Goal: Task Accomplishment & Management: Manage account settings

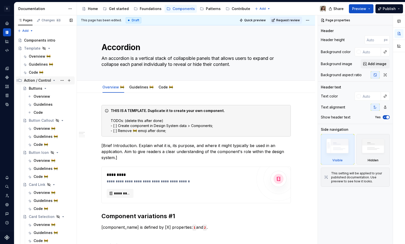
click at [52, 81] on icon "Page tree" at bounding box center [54, 80] width 4 height 4
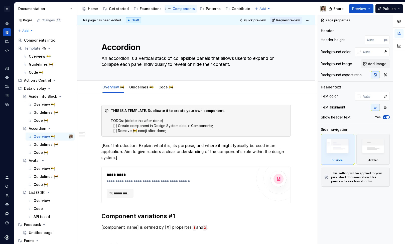
click at [177, 9] on div "Components" at bounding box center [183, 8] width 22 height 5
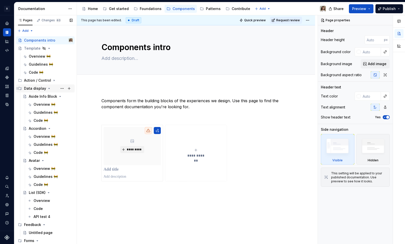
click at [45, 88] on div "Data display" at bounding box center [48, 88] width 49 height 7
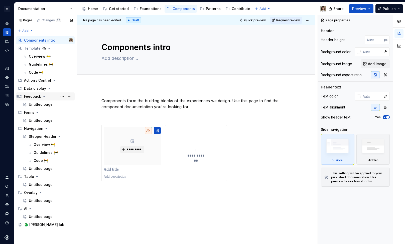
click at [44, 95] on icon "Page tree" at bounding box center [44, 96] width 4 height 4
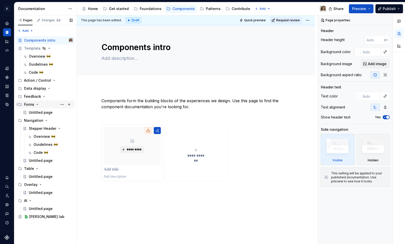
click at [39, 102] on icon "Page tree" at bounding box center [37, 104] width 4 height 4
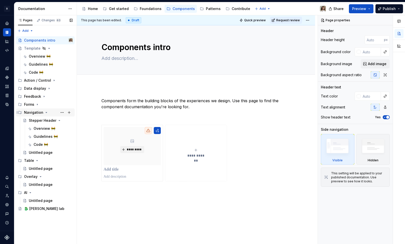
click at [38, 112] on div "Navigation" at bounding box center [33, 112] width 19 height 5
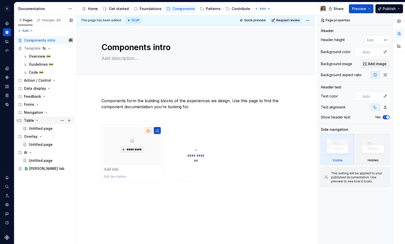
click at [38, 120] on icon "Page tree" at bounding box center [37, 120] width 4 height 4
click at [37, 128] on div "Overlay" at bounding box center [31, 128] width 14 height 5
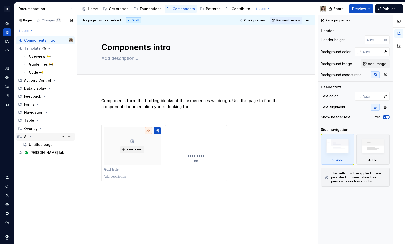
click at [33, 138] on div "AI" at bounding box center [48, 136] width 49 height 7
click at [7, 25] on icon "Home" at bounding box center [6, 23] width 3 height 3
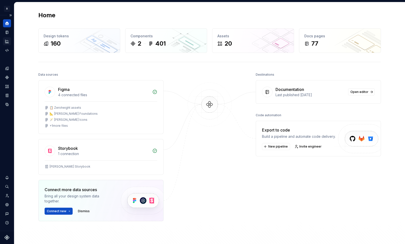
click at [7, 37] on div "Analytics" at bounding box center [7, 41] width 8 height 8
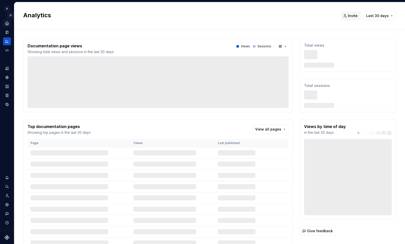
click at [10, 12] on button "Expand sidebar" at bounding box center [10, 15] width 7 height 7
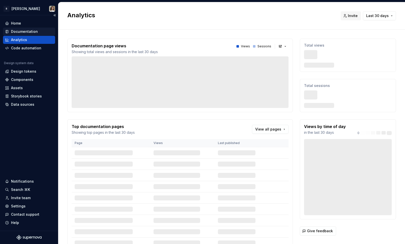
click at [24, 30] on div "Documentation" at bounding box center [24, 31] width 27 height 5
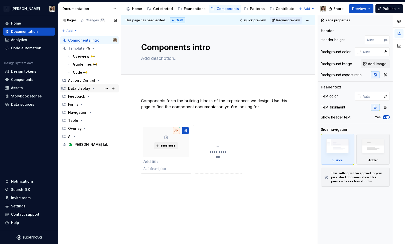
click at [91, 88] on icon "Page tree" at bounding box center [93, 88] width 4 height 4
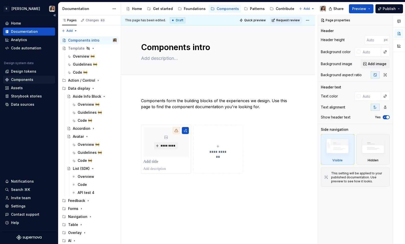
click at [15, 78] on div "Components" at bounding box center [22, 79] width 22 height 5
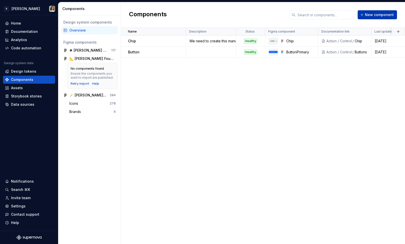
click at [379, 16] on span "New component" at bounding box center [379, 14] width 29 height 5
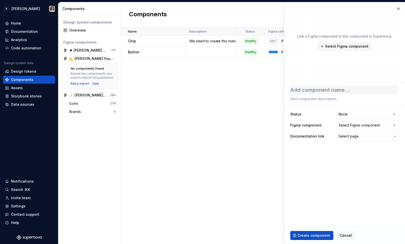
click at [308, 91] on textarea at bounding box center [343, 89] width 109 height 9
type textarea "*"
type textarea "C"
type textarea "*"
type textarea "Ca"
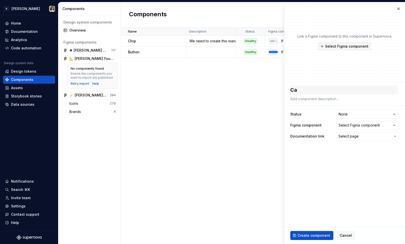
type textarea "*"
type textarea "Car"
type textarea "*"
type textarea "Card"
click at [354, 122] on button "Select Figma component" at bounding box center [367, 125] width 63 height 9
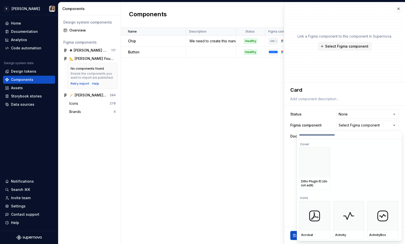
click at [321, 136] on input "search" at bounding box center [349, 135] width 105 height 4
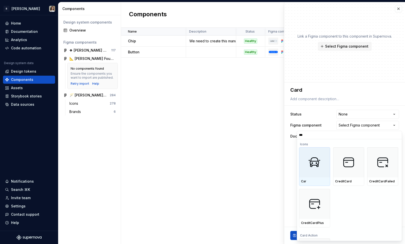
type input "****"
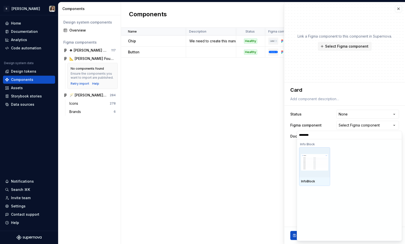
type input "*********"
click at [312, 169] on img at bounding box center [314, 162] width 27 height 17
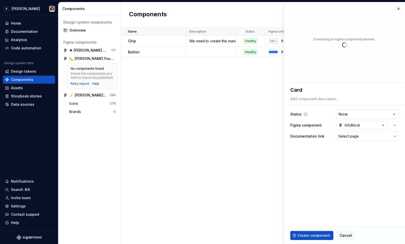
click at [349, 115] on html "**********" at bounding box center [202, 122] width 405 height 244
click at [314, 107] on html "**********" at bounding box center [202, 122] width 405 height 244
click at [296, 86] on textarea "Card" at bounding box center [343, 89] width 109 height 9
type textarea "*"
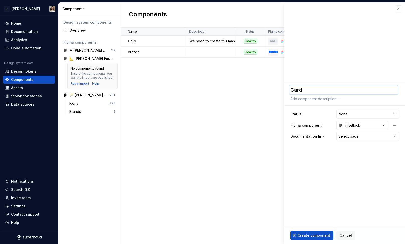
type textarea "I"
type textarea "*"
type textarea "In"
type textarea "*"
type textarea "Inf"
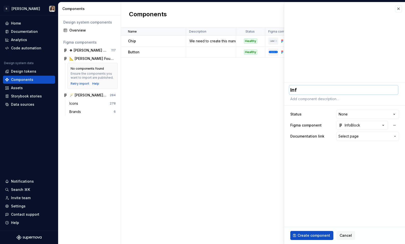
type textarea "*"
type textarea "Info"
type textarea "*"
type textarea "InfoB"
type textarea "*"
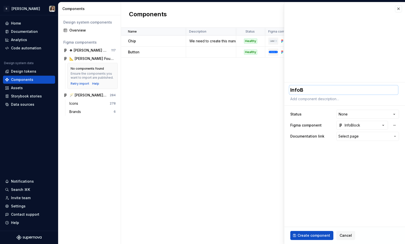
type textarea "InfoBl"
type textarea "*"
type textarea "InfoBlo"
type textarea "*"
type textarea "InfoBloc"
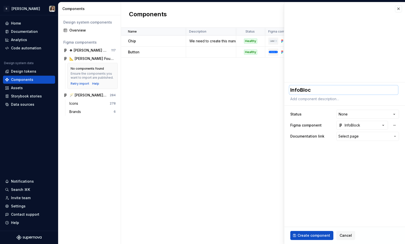
type textarea "*"
type textarea "InfoBlock"
click at [346, 136] on span "Select page" at bounding box center [348, 136] width 20 height 5
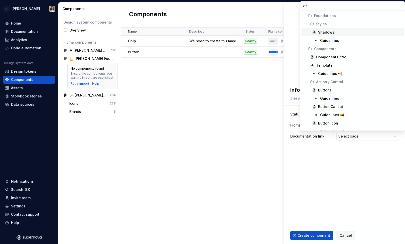
type input "info"
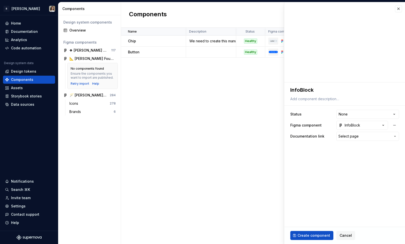
click at [295, 145] on html "**********" at bounding box center [202, 122] width 405 height 244
click at [351, 115] on html "**********" at bounding box center [202, 122] width 405 height 244
click at [297, 141] on html "**********" at bounding box center [202, 122] width 405 height 244
click at [398, 11] on button "button" at bounding box center [398, 8] width 7 height 7
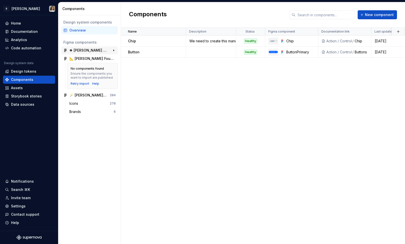
click at [87, 50] on div "❖ [PERSON_NAME] Components" at bounding box center [87, 50] width 37 height 5
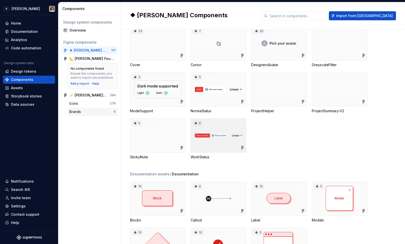
scroll to position [3965, 0]
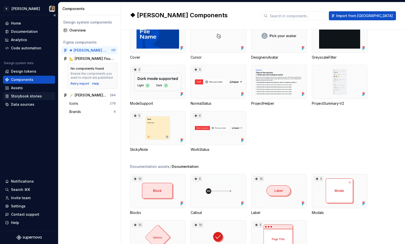
click at [18, 97] on div "Storybook stories" at bounding box center [26, 96] width 31 height 5
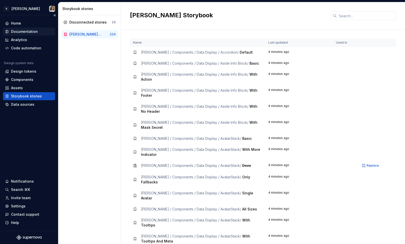
click at [28, 30] on div "Documentation" at bounding box center [24, 31] width 27 height 5
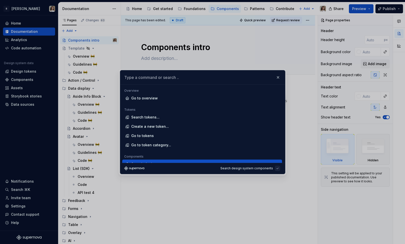
scroll to position [6, 0]
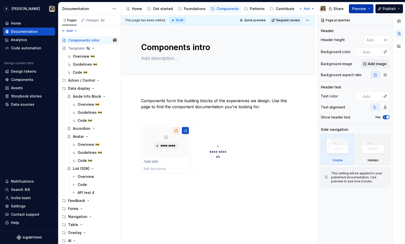
click at [367, 6] on button "Preview" at bounding box center [361, 8] width 25 height 9
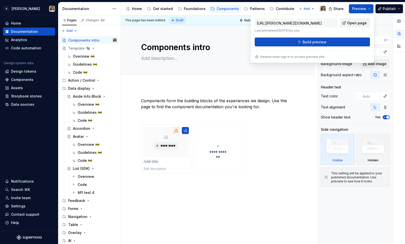
click at [363, 23] on span "Open page" at bounding box center [357, 23] width 20 height 5
type textarea "*"
click at [17, 205] on div "Settings" at bounding box center [18, 205] width 15 height 5
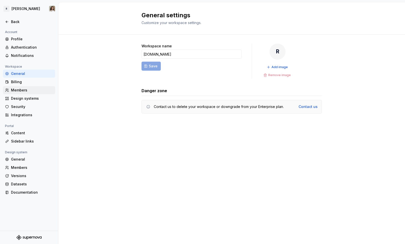
click at [19, 90] on div "Members" at bounding box center [32, 90] width 42 height 5
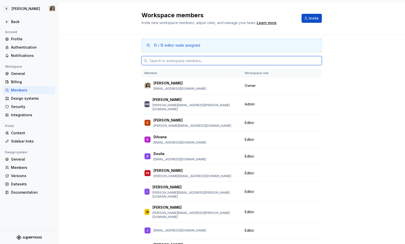
click at [171, 63] on input "text" at bounding box center [234, 60] width 174 height 9
type input "a"
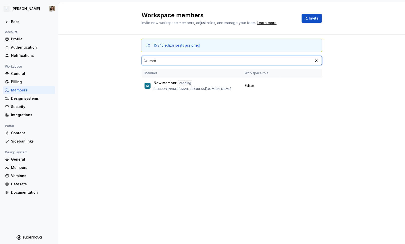
type input "matt"
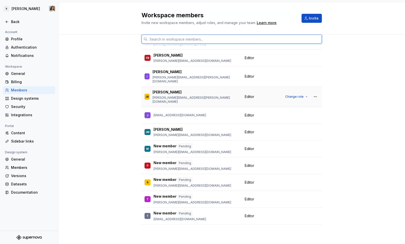
scroll to position [88, 0]
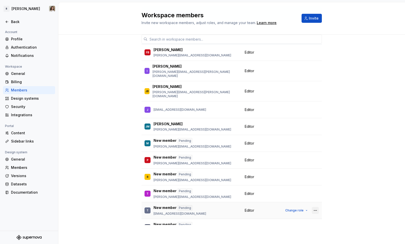
click at [313, 207] on button "button" at bounding box center [315, 210] width 7 height 7
click at [282, 221] on div "Remove from workspace" at bounding box center [284, 219] width 43 height 5
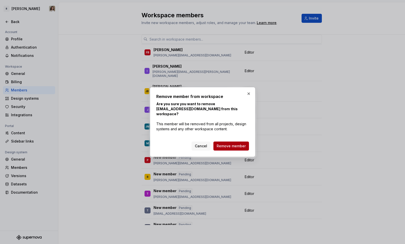
click at [230, 146] on span "Remove member" at bounding box center [230, 145] width 29 height 5
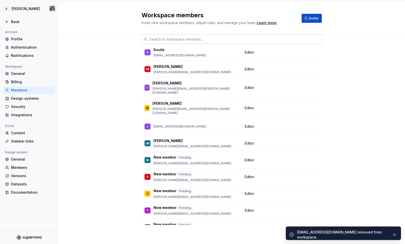
click at [168, 39] on input "text" at bounding box center [234, 39] width 174 height 9
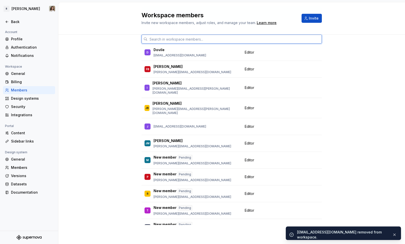
paste input "[EMAIL_ADDRESS][PERSON_NAME][DOMAIN_NAME]"
type input "[EMAIL_ADDRESS][PERSON_NAME][DOMAIN_NAME]"
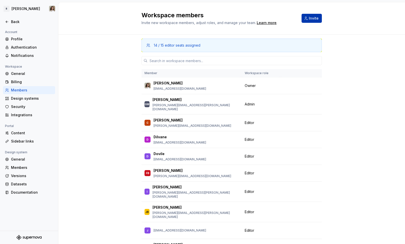
click at [310, 19] on span "Invite" at bounding box center [314, 18] width 10 height 5
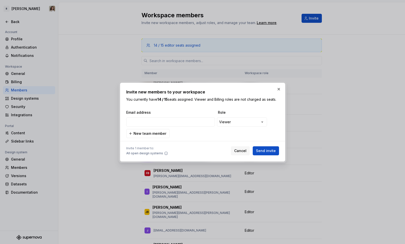
type input "[EMAIL_ADDRESS][PERSON_NAME][DOMAIN_NAME]"
click at [233, 123] on div "**********" at bounding box center [202, 122] width 405 height 244
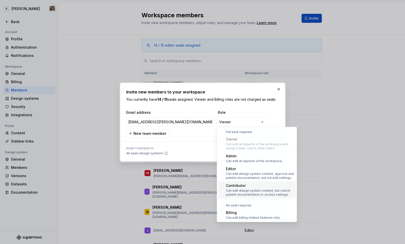
scroll to position [1, 0]
select select "*******"
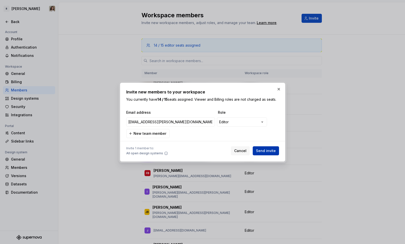
click at [267, 149] on span "Send invite" at bounding box center [266, 150] width 20 height 5
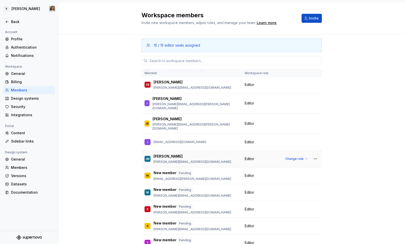
scroll to position [0, 0]
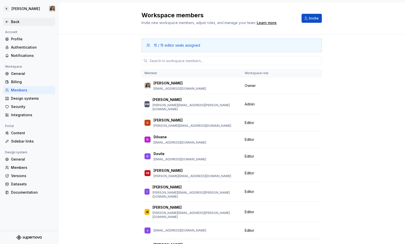
click at [16, 24] on div "Back" at bounding box center [29, 22] width 52 height 8
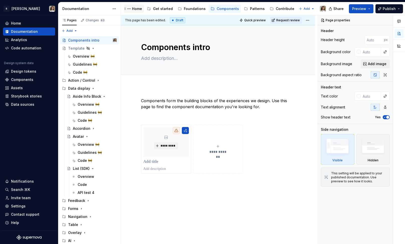
click at [132, 9] on div "Home" at bounding box center [137, 8] width 10 height 5
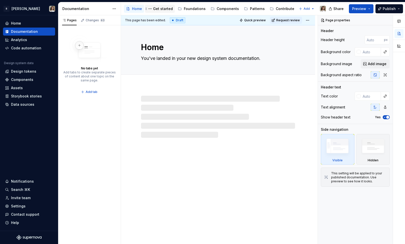
click at [162, 8] on div "Get started" at bounding box center [163, 8] width 20 height 5
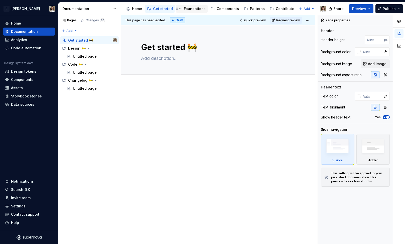
click at [189, 10] on div "Foundations" at bounding box center [195, 8] width 22 height 5
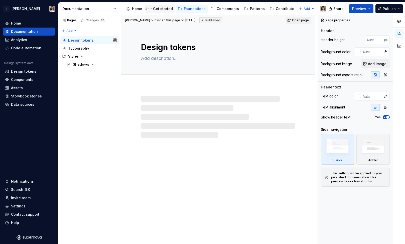
click at [156, 10] on div "Get started" at bounding box center [163, 8] width 20 height 5
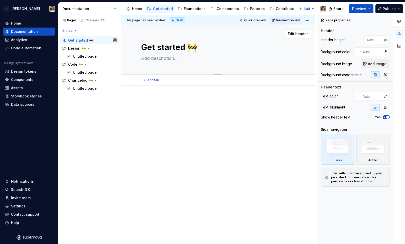
click at [189, 48] on textarea "Get started 🚧" at bounding box center [217, 47] width 154 height 12
click at [185, 49] on textarea "Get started 🚧" at bounding box center [217, 47] width 154 height 12
drag, startPoint x: 185, startPoint y: 49, endPoint x: 198, endPoint y: 48, distance: 13.5
click at [198, 48] on textarea "Get started 🚧" at bounding box center [217, 47] width 154 height 12
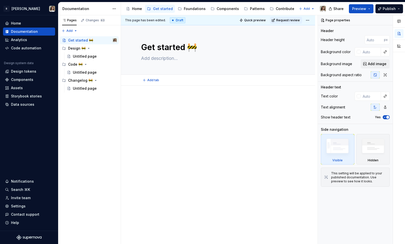
click at [158, 84] on div "Add tab" at bounding box center [218, 80] width 194 height 11
click at [387, 11] on span "Publish" at bounding box center [388, 8] width 13 height 5
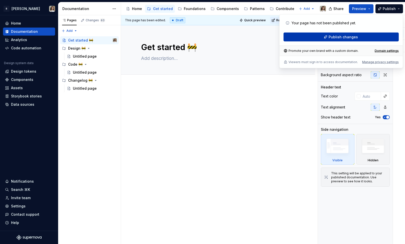
click at [348, 34] on button "Publish changes" at bounding box center [340, 37] width 115 height 9
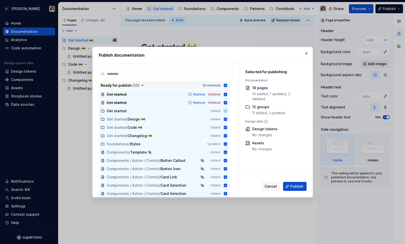
click at [224, 89] on button "Ready for publish ( 30 ) 30 selected" at bounding box center [164, 85] width 131 height 8
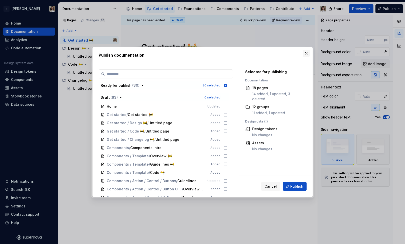
click at [307, 53] on button "button" at bounding box center [306, 53] width 7 height 7
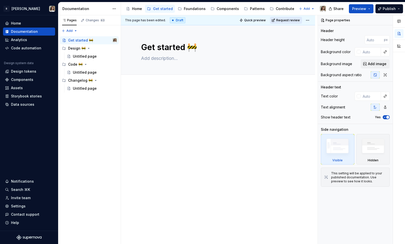
click at [290, 21] on span "Request review" at bounding box center [288, 20] width 24 height 4
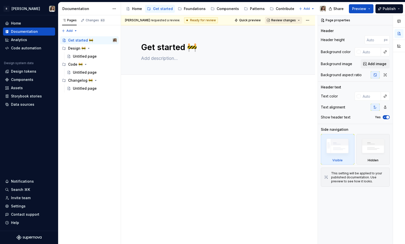
click at [283, 20] on span "Review changes" at bounding box center [283, 20] width 25 height 4
click at [289, 21] on span "Review changes" at bounding box center [283, 20] width 25 height 4
click at [283, 20] on span "Review changes" at bounding box center [283, 20] width 25 height 4
click at [302, 20] on button "Review changes" at bounding box center [283, 20] width 37 height 7
click at [310, 21] on html "R [PERSON_NAME] Home Documentation Analytics Code automation Design system data…" at bounding box center [202, 122] width 405 height 244
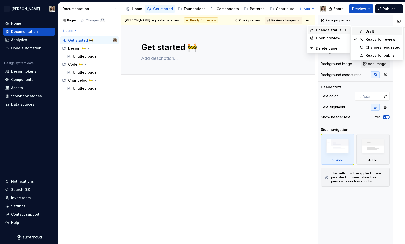
click at [371, 33] on div "Draft" at bounding box center [382, 31] width 35 height 5
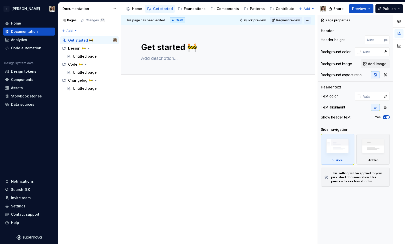
click at [308, 19] on html "R [PERSON_NAME] Home Documentation Analytics Code automation Design system data…" at bounding box center [202, 122] width 405 height 244
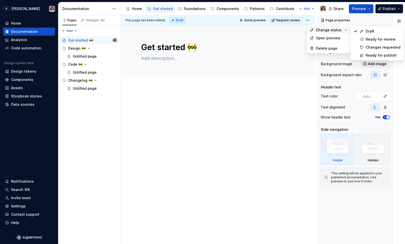
click at [202, 90] on html "R [PERSON_NAME] Home Documentation Analytics Code automation Design system data…" at bounding box center [202, 122] width 405 height 244
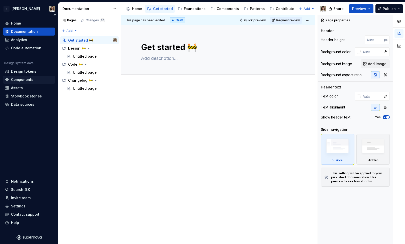
click at [23, 78] on div "Components" at bounding box center [22, 79] width 22 height 5
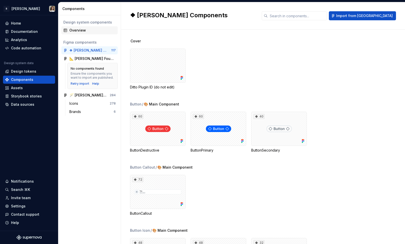
click at [89, 30] on div "Overview" at bounding box center [92, 30] width 46 height 5
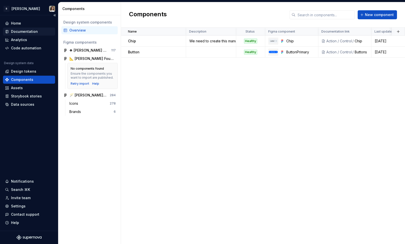
click at [20, 29] on div "Documentation" at bounding box center [29, 32] width 52 height 8
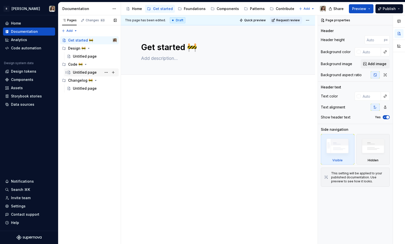
click at [81, 70] on div "Untitled page" at bounding box center [85, 72] width 24 height 5
click at [90, 54] on div "Untitled page" at bounding box center [85, 56] width 24 height 5
click at [220, 4] on div "Home Get started Foundations Components Patterns Contribute" at bounding box center [210, 9] width 172 height 10
click at [221, 10] on div "Components" at bounding box center [227, 8] width 22 height 5
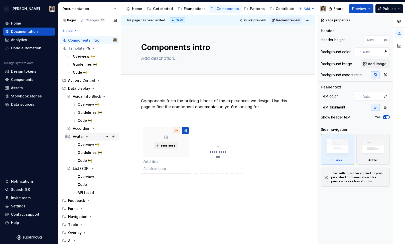
scroll to position [8, 0]
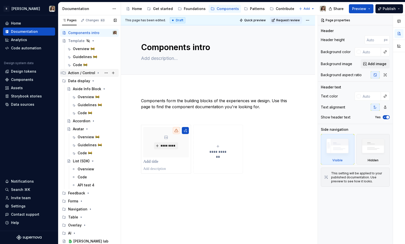
click at [81, 71] on div "Action / Control" at bounding box center [81, 72] width 27 height 5
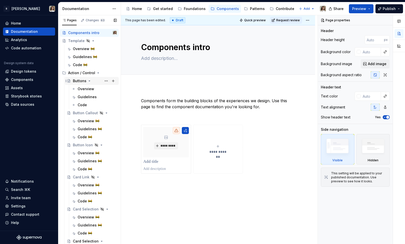
click at [79, 82] on div "Buttons" at bounding box center [80, 80] width 14 height 5
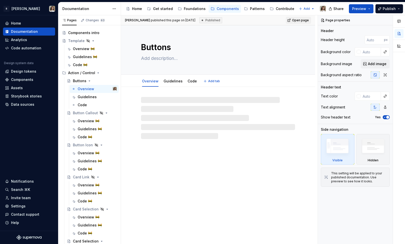
click at [173, 47] on textarea "Buttons" at bounding box center [217, 47] width 154 height 12
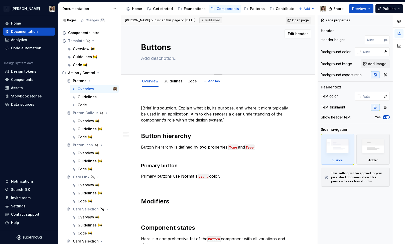
type textarea "*"
type textarea "Button"
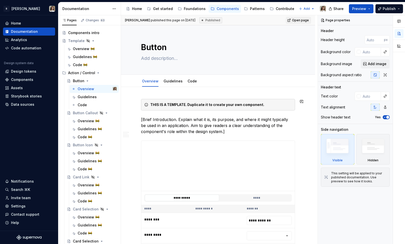
type textarea "*"
type textarea "Button"
click at [166, 126] on p "[Brief Introduction. Explain what it is, its purpose, and where it might typica…" at bounding box center [218, 125] width 154 height 18
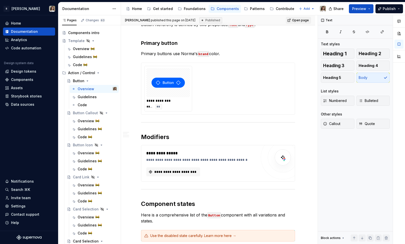
scroll to position [279, 0]
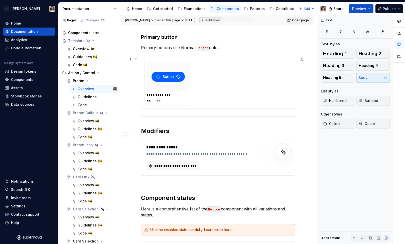
click at [162, 93] on div "**********" at bounding box center [168, 94] width 44 height 5
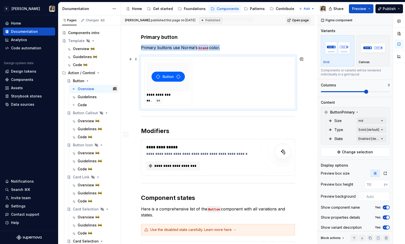
click at [173, 79] on img at bounding box center [167, 76] width 33 height 25
click at [349, 153] on span "Change selection" at bounding box center [357, 151] width 31 height 5
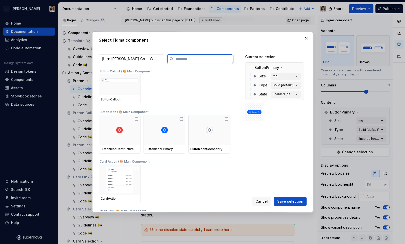
scroll to position [101, 0]
click at [161, 58] on icon "button" at bounding box center [159, 58] width 5 height 5
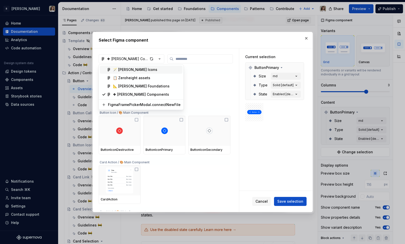
click at [167, 44] on div "Select Figma component ❖ [PERSON_NAME] Components Button Callout / 🎨 Main Compo…" at bounding box center [202, 122] width 405 height 244
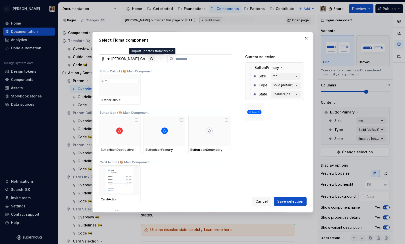
click at [150, 59] on div "button" at bounding box center [151, 58] width 7 height 7
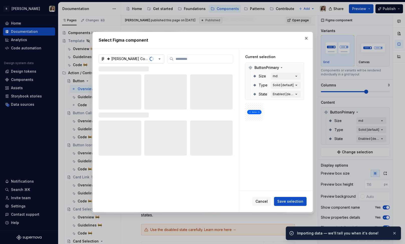
click at [310, 38] on div "Select Figma component" at bounding box center [203, 40] width 220 height 16
click at [306, 39] on button "button" at bounding box center [306, 38] width 7 height 7
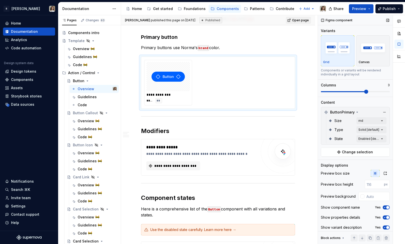
type textarea "*"
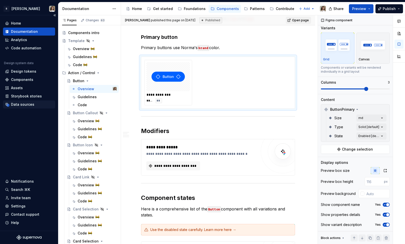
click at [21, 104] on div "Data sources" at bounding box center [22, 104] width 23 height 5
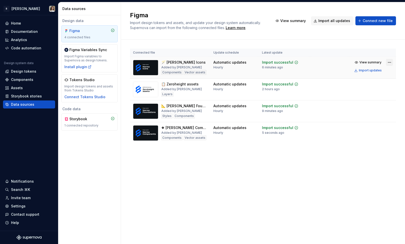
click at [391, 61] on html "R [PERSON_NAME] Home Documentation Analytics Code automation Design system data…" at bounding box center [202, 122] width 405 height 244
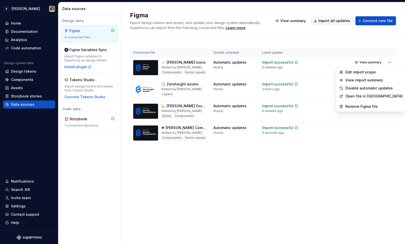
click at [82, 118] on html "R [PERSON_NAME] Home Documentation Analytics Code automation Design system data…" at bounding box center [202, 122] width 405 height 244
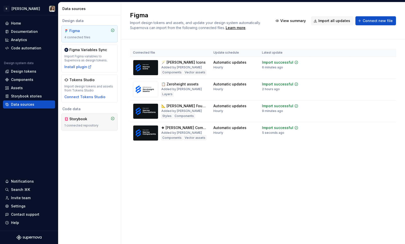
click at [94, 121] on div "Storybook" at bounding box center [89, 118] width 50 height 5
click at [75, 120] on div "Storybook" at bounding box center [81, 118] width 24 height 5
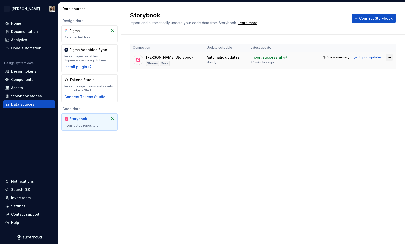
click at [389, 57] on html "R [PERSON_NAME] Home Documentation Analytics Code automation Design system data…" at bounding box center [202, 122] width 405 height 244
click at [248, 93] on html "R [PERSON_NAME] Home Documentation Analytics Code automation Design system data…" at bounding box center [202, 122] width 405 height 244
click at [19, 84] on div "Assets" at bounding box center [29, 88] width 52 height 8
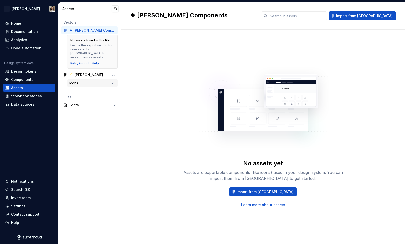
click at [81, 81] on div "Icons" at bounding box center [90, 83] width 42 height 5
